Goal: Book appointment/travel/reservation

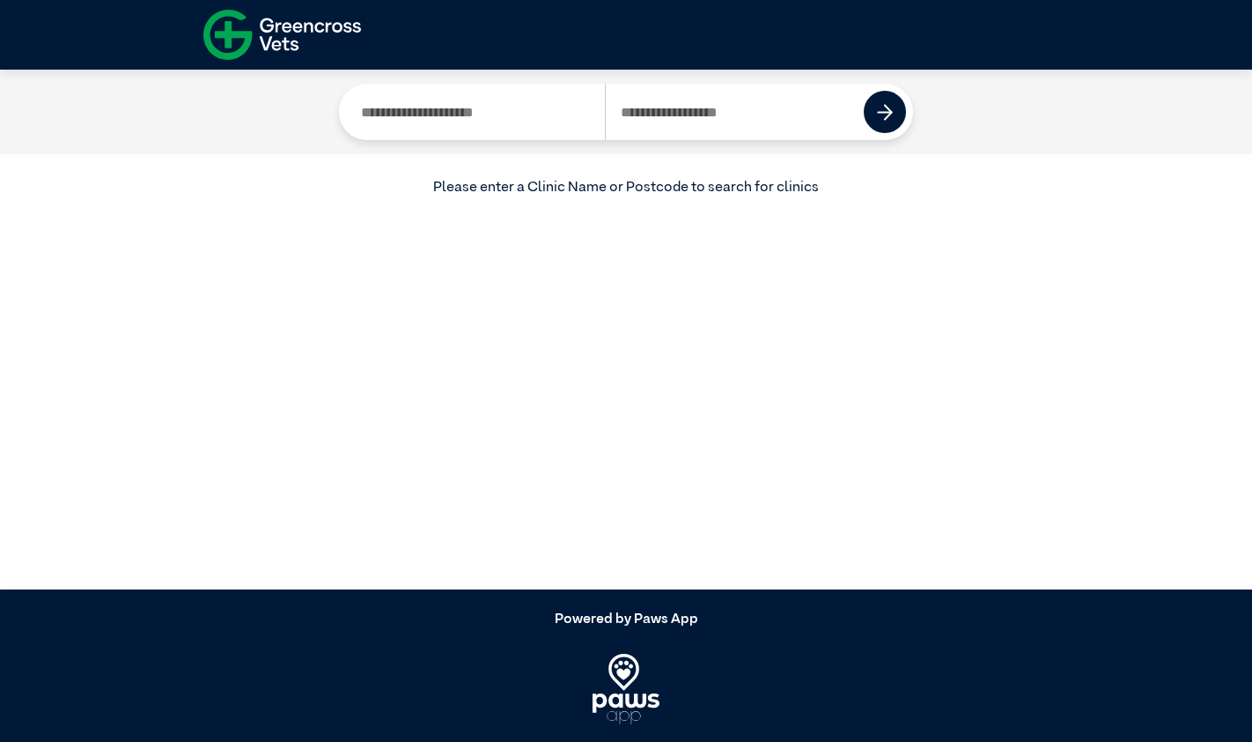
click at [445, 119] on input "Search by Clinic Name" at bounding box center [475, 112] width 259 height 56
type input "**********"
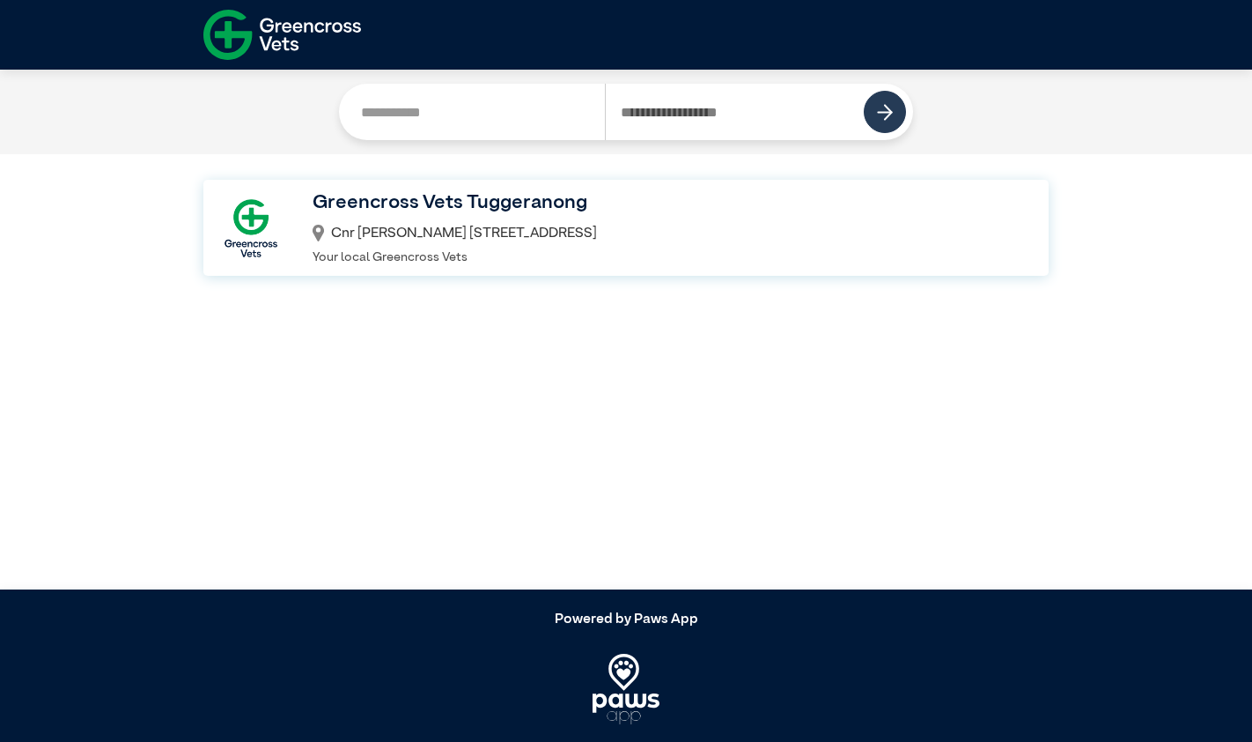
click at [895, 104] on button at bounding box center [885, 112] width 42 height 42
click at [883, 123] on button at bounding box center [885, 112] width 42 height 42
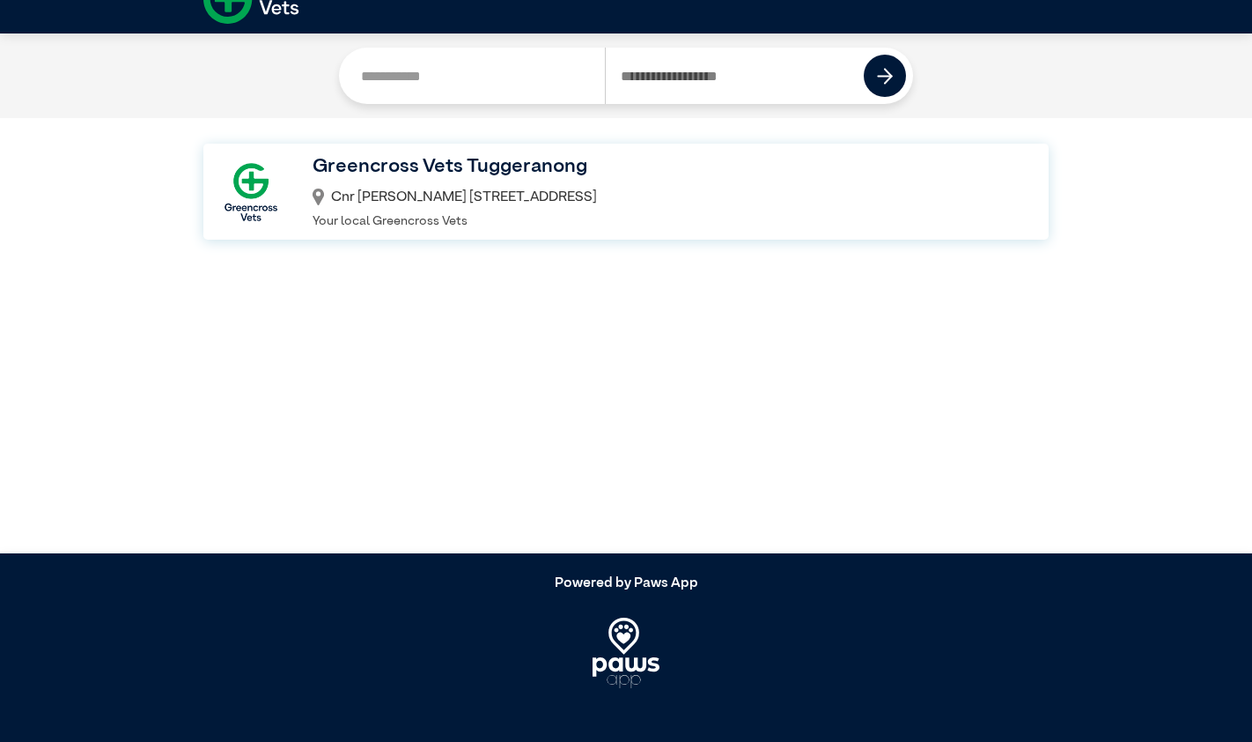
click at [513, 178] on h3 "Greencross Vets Tuggeranong" at bounding box center [665, 167] width 705 height 30
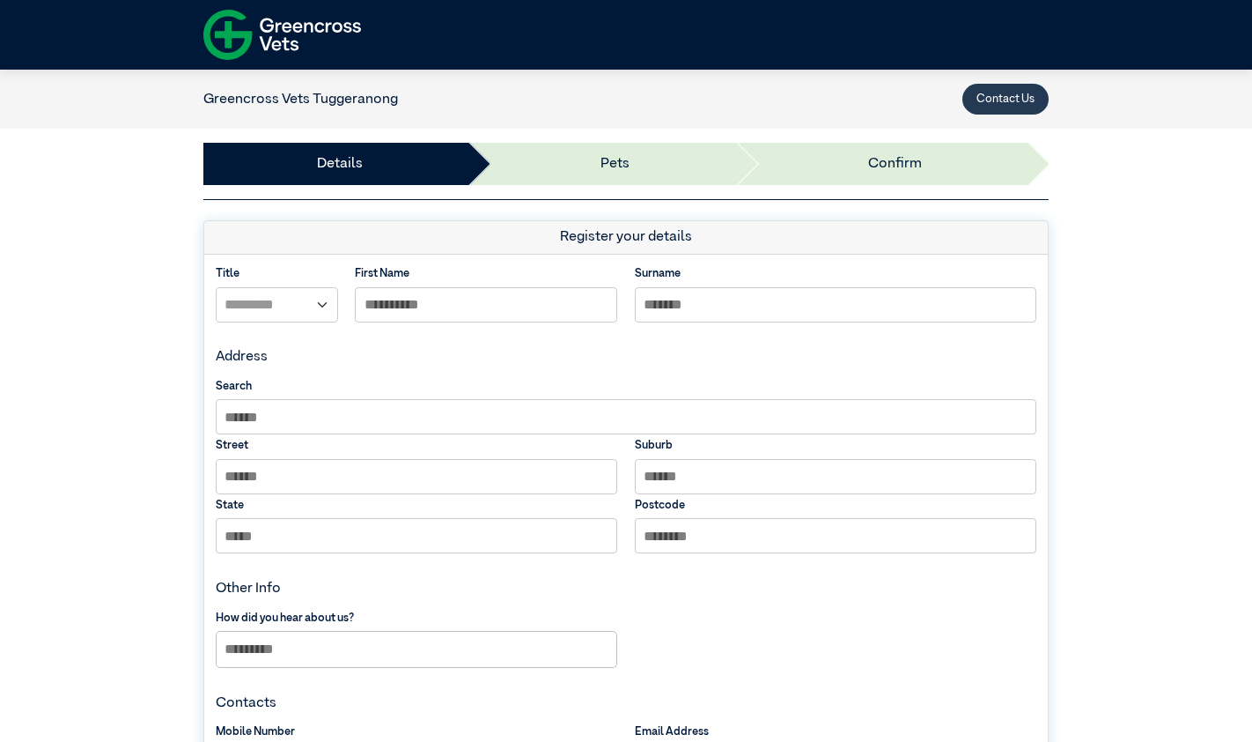
click at [1003, 101] on button "Contact Us" at bounding box center [1006, 99] width 86 height 31
